Goal: Task Accomplishment & Management: Use online tool/utility

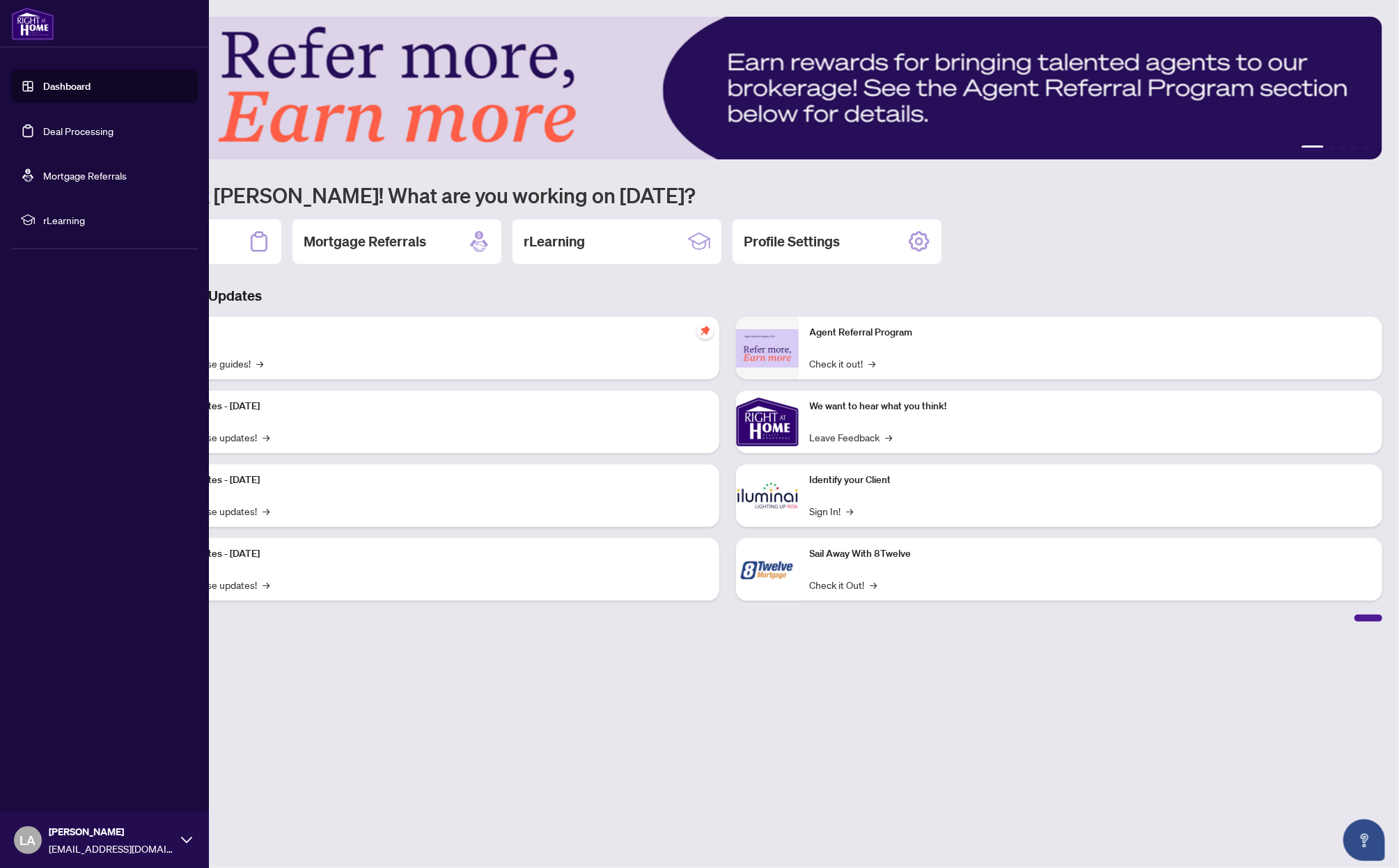
click at [71, 131] on link "Deal Processing" at bounding box center [78, 131] width 70 height 12
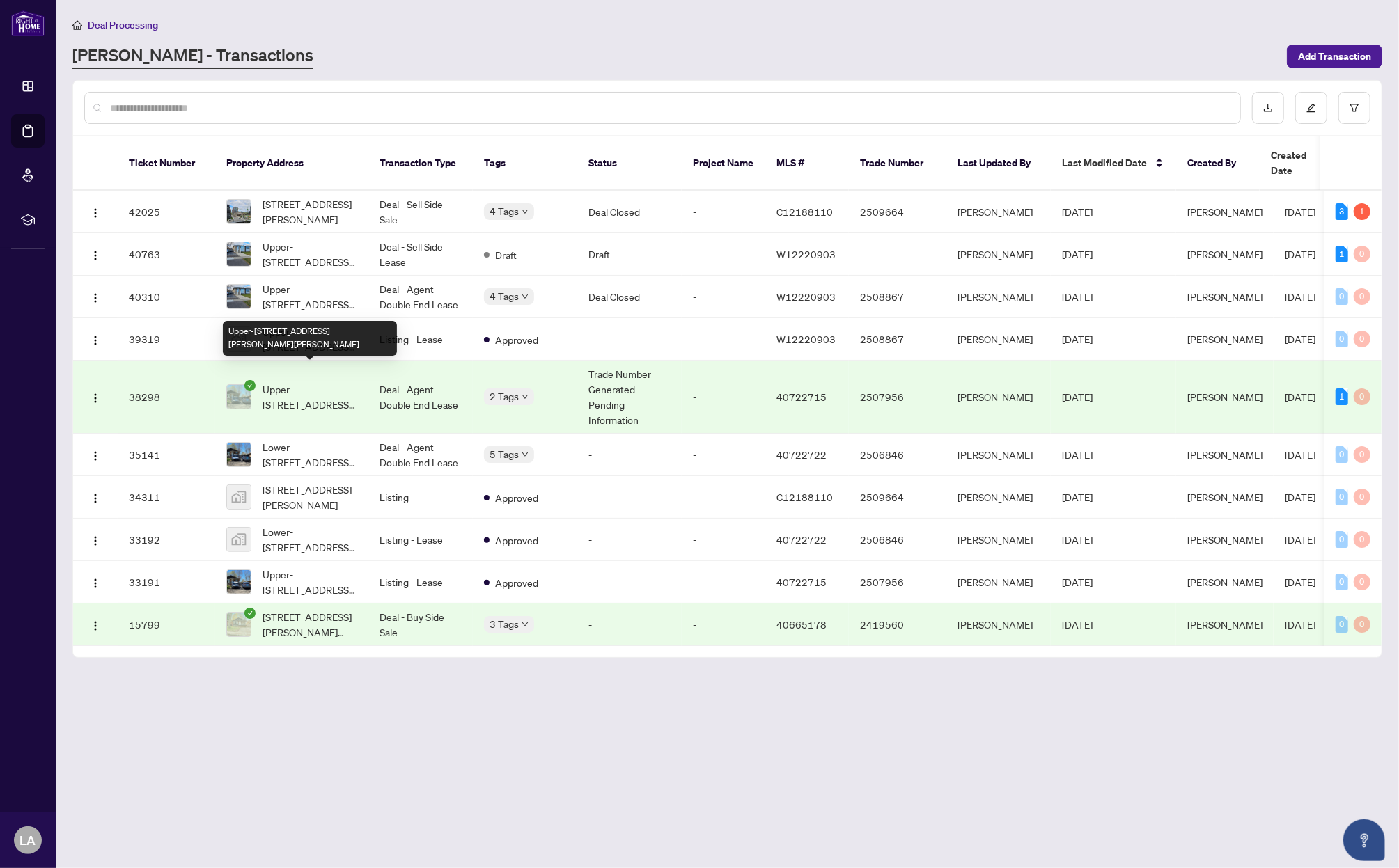
click at [296, 381] on span "Upper-[STREET_ADDRESS][PERSON_NAME][PERSON_NAME]" at bounding box center [309, 396] width 95 height 31
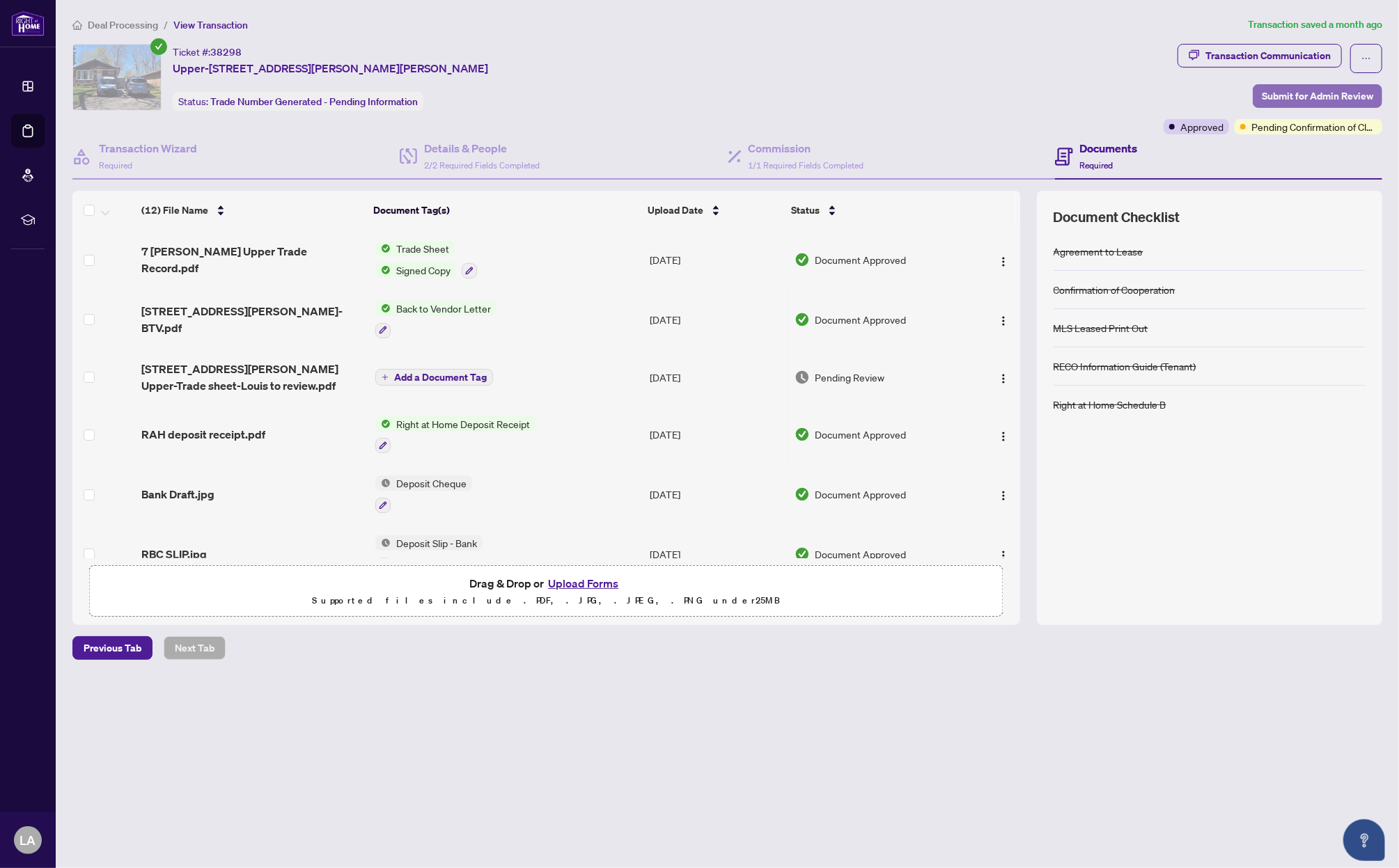
click at [1344, 94] on span "Submit for Admin Review" at bounding box center [1317, 96] width 112 height 22
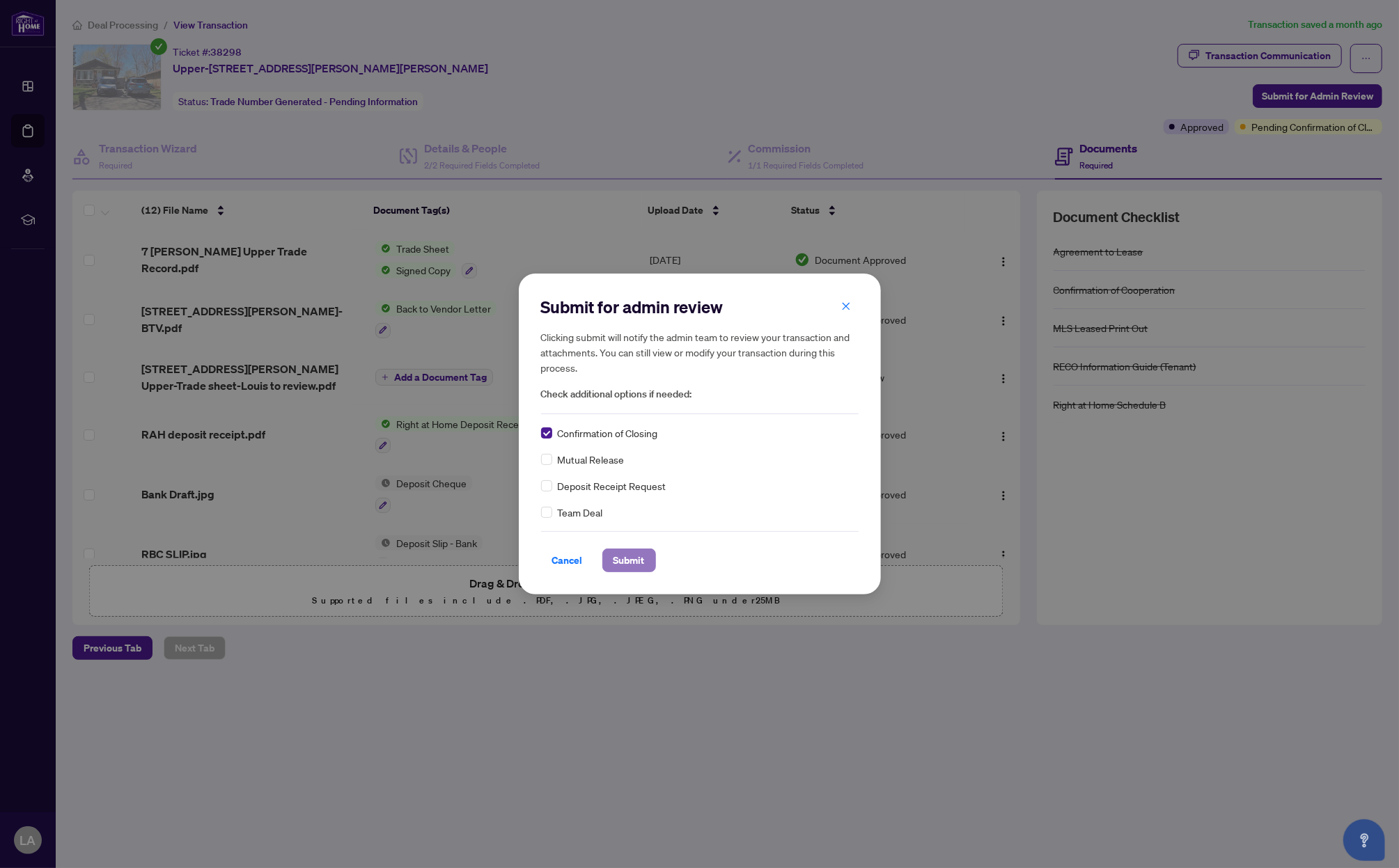
click at [624, 555] on span "Submit" at bounding box center [629, 560] width 31 height 22
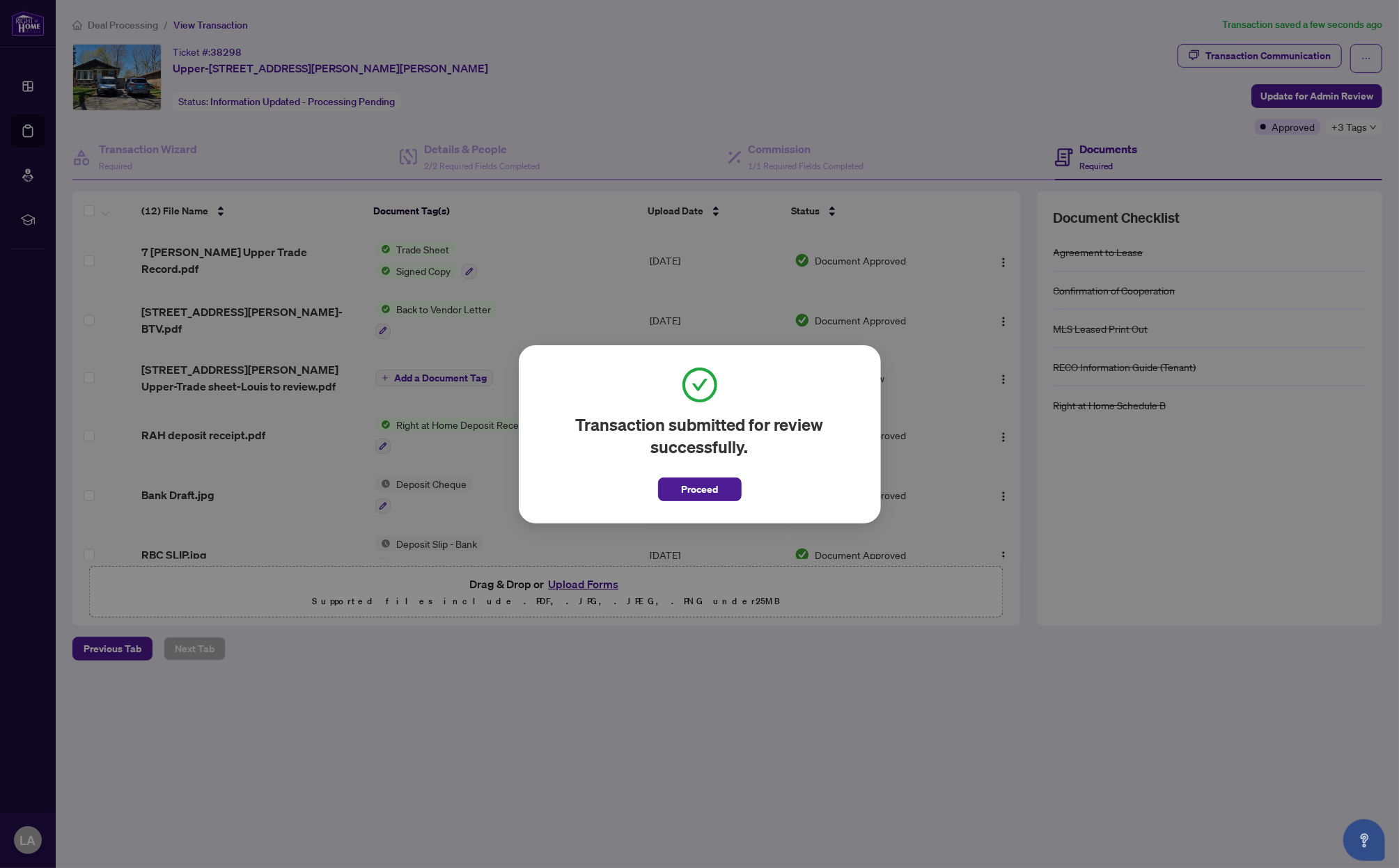
click at [700, 486] on span "Proceed" at bounding box center [700, 489] width 37 height 22
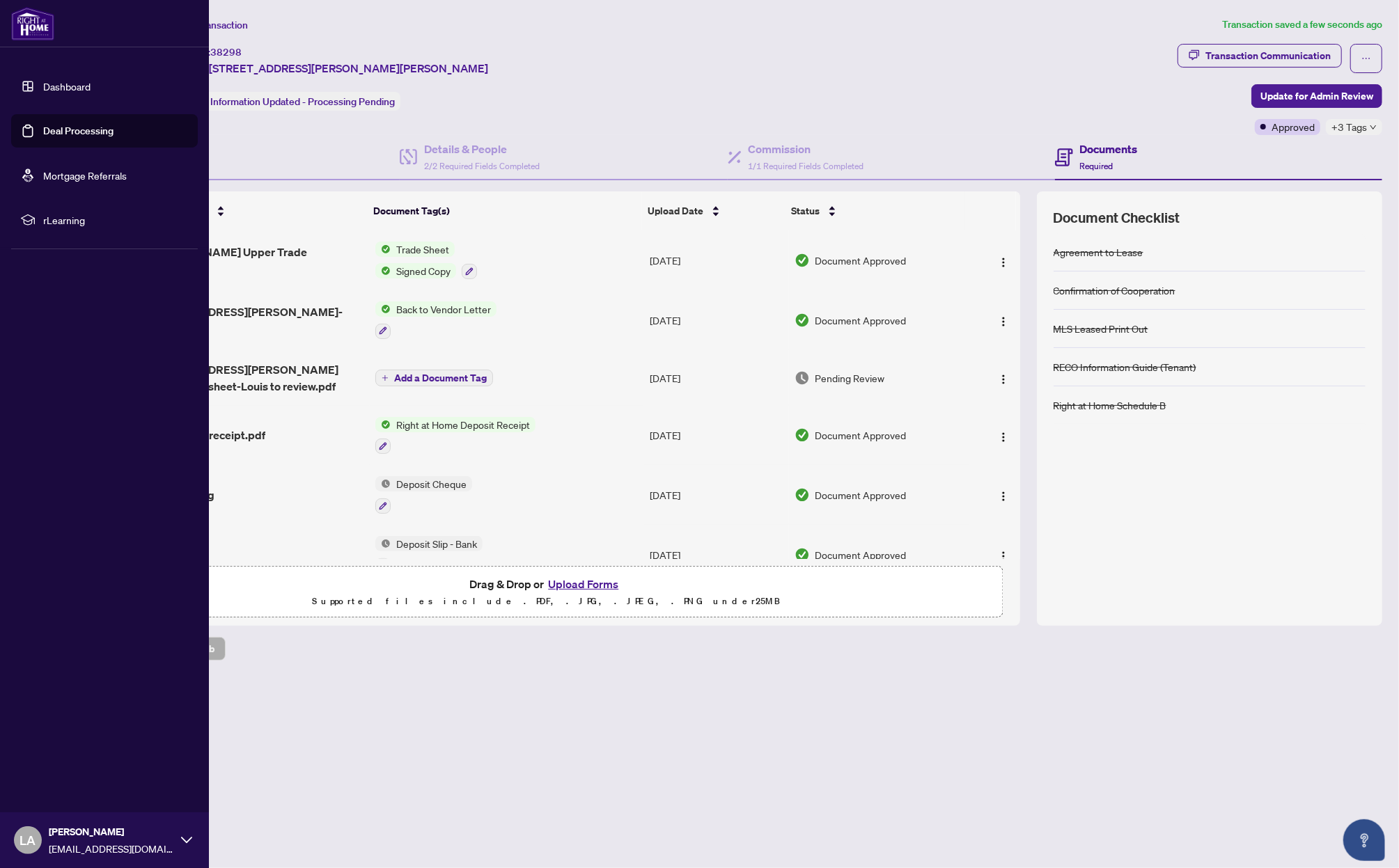
click at [43, 126] on link "Deal Processing" at bounding box center [78, 131] width 70 height 12
